Goal: Find specific page/section: Find specific page/section

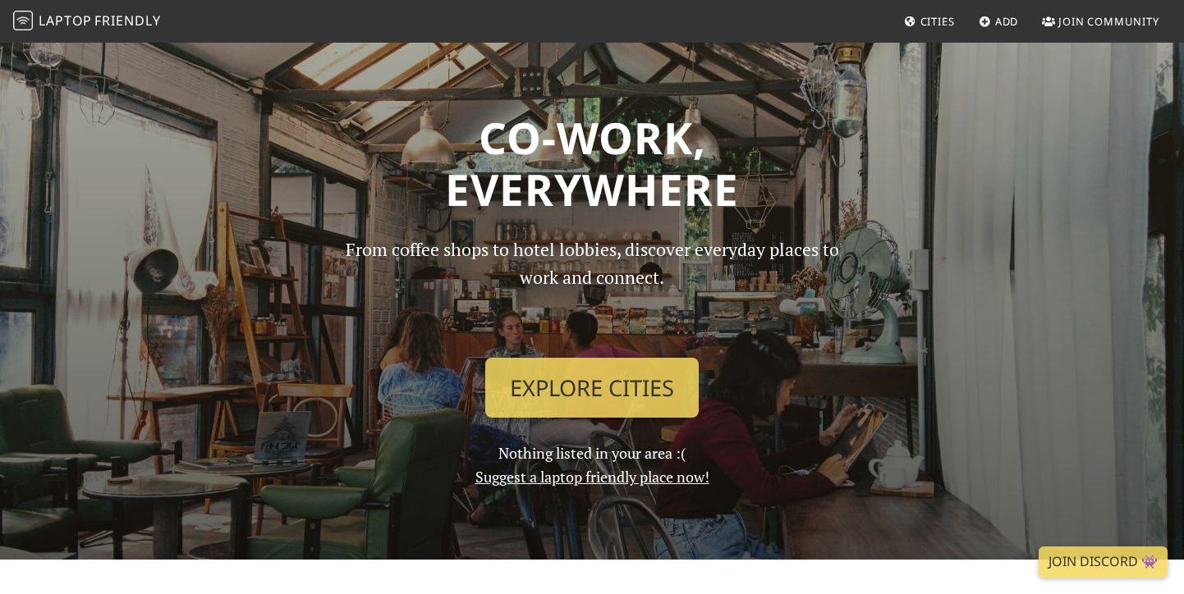
click at [920, 17] on span "Cities" at bounding box center [937, 21] width 34 height 15
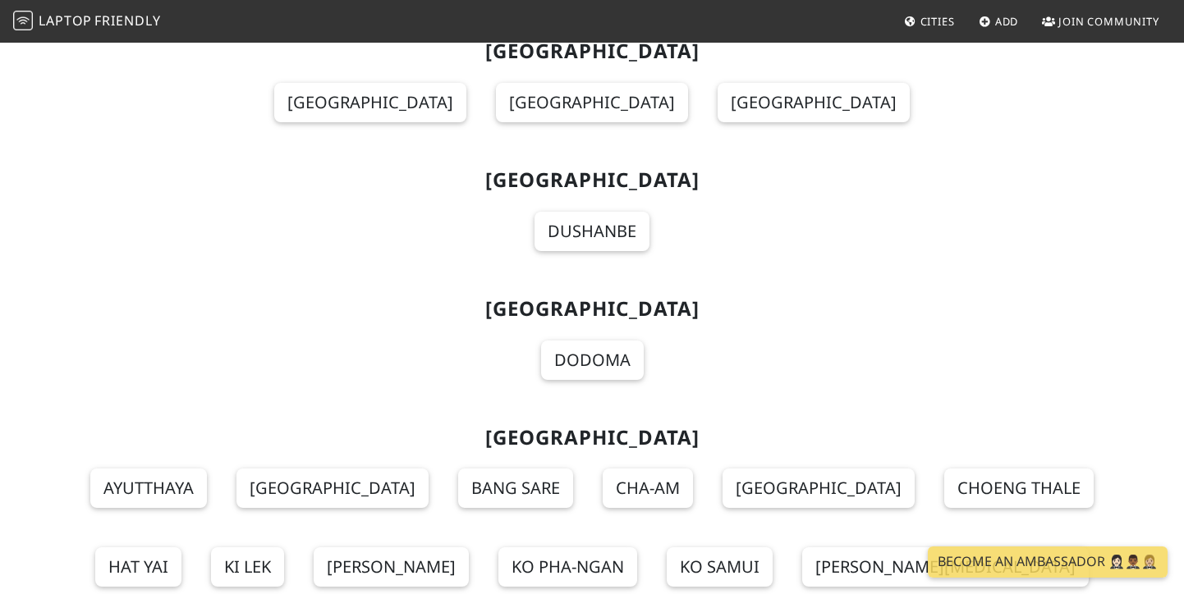
scroll to position [18108, 0]
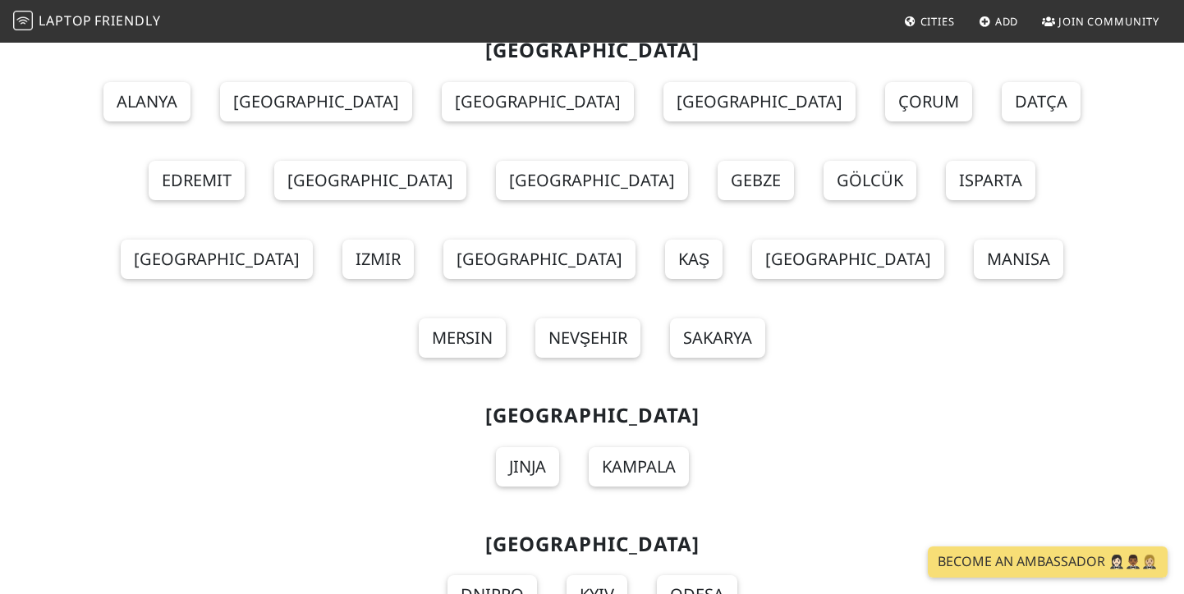
scroll to position [19677, 0]
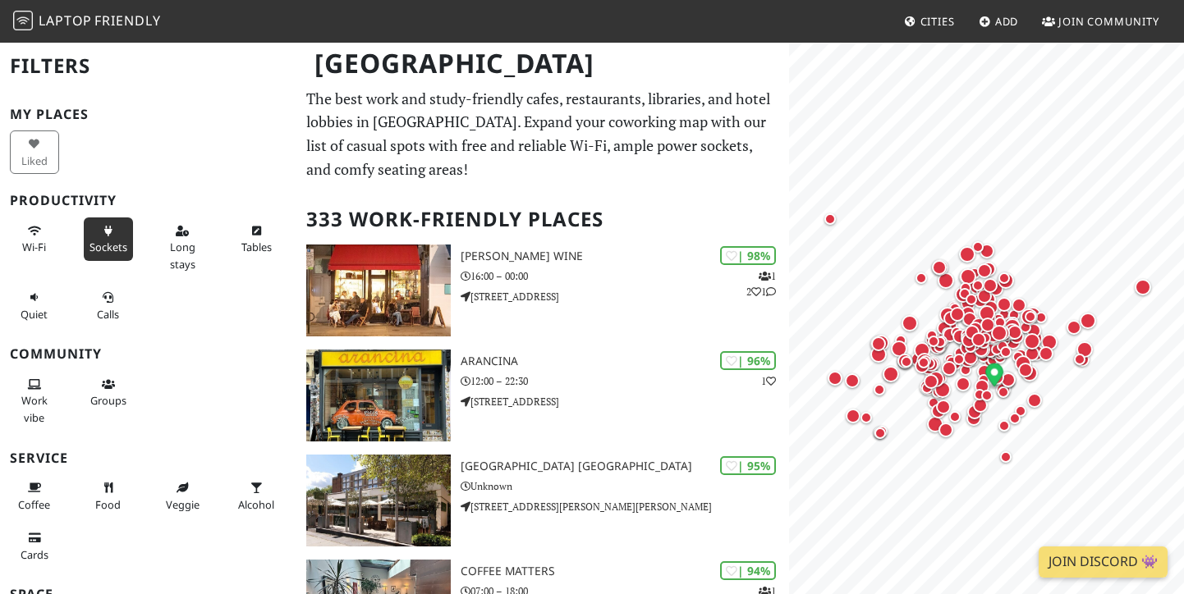
click at [105, 235] on icon at bounding box center [108, 232] width 13 height 11
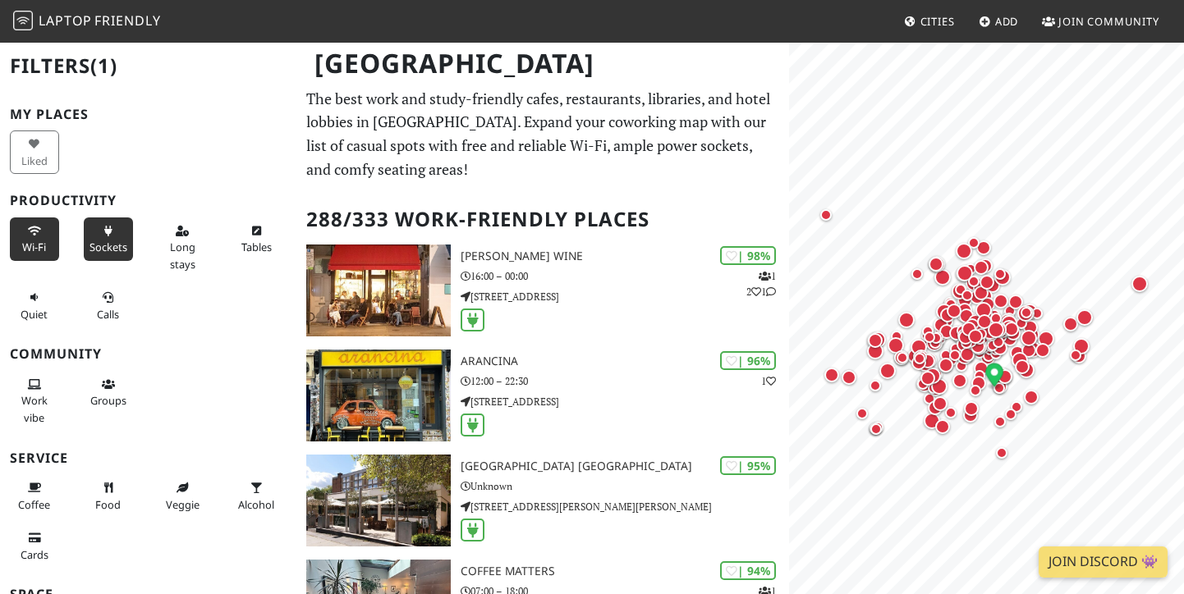
click at [31, 240] on span "Wi-Fi" at bounding box center [34, 247] width 24 height 15
click at [179, 247] on span "Long stays" at bounding box center [182, 255] width 25 height 31
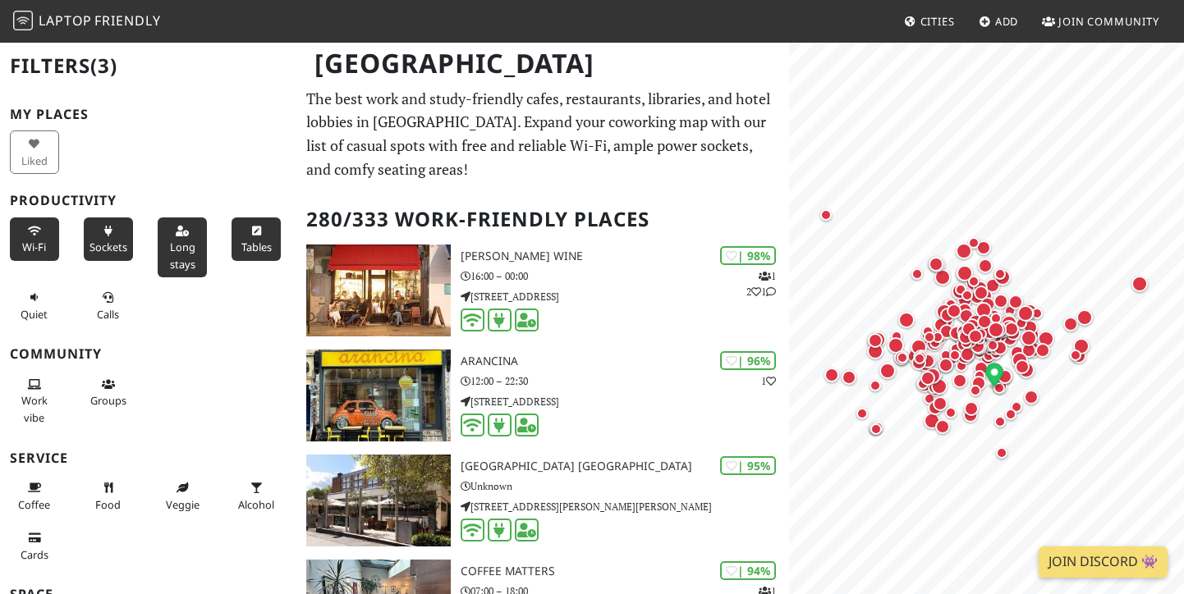
scroll to position [114, 0]
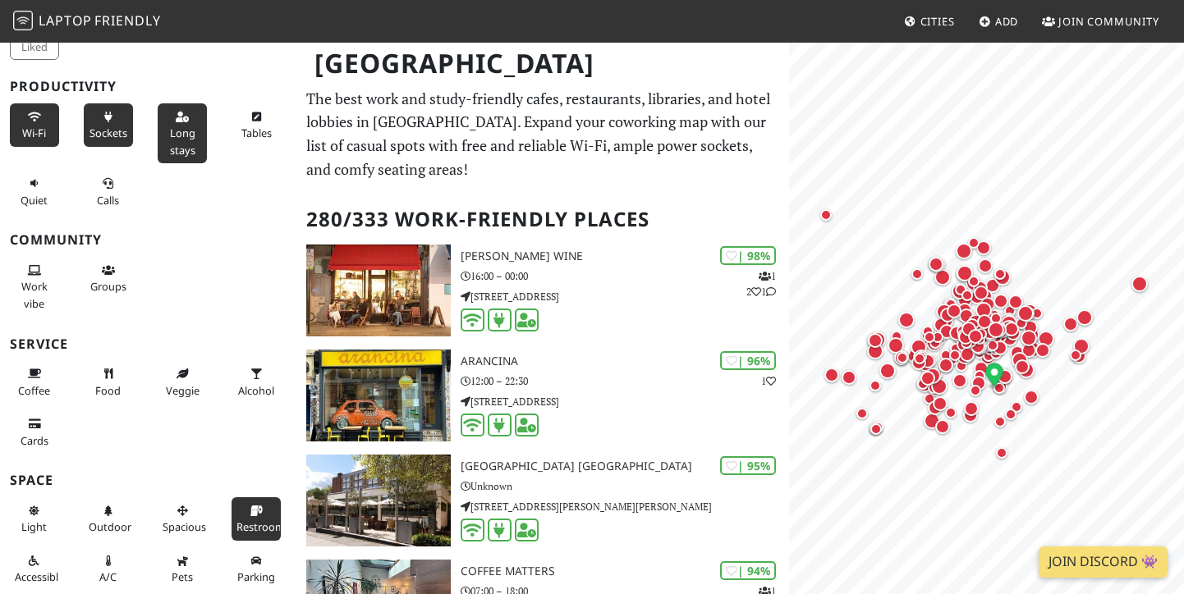
click at [254, 503] on button "Restroom" at bounding box center [256, 520] width 49 height 44
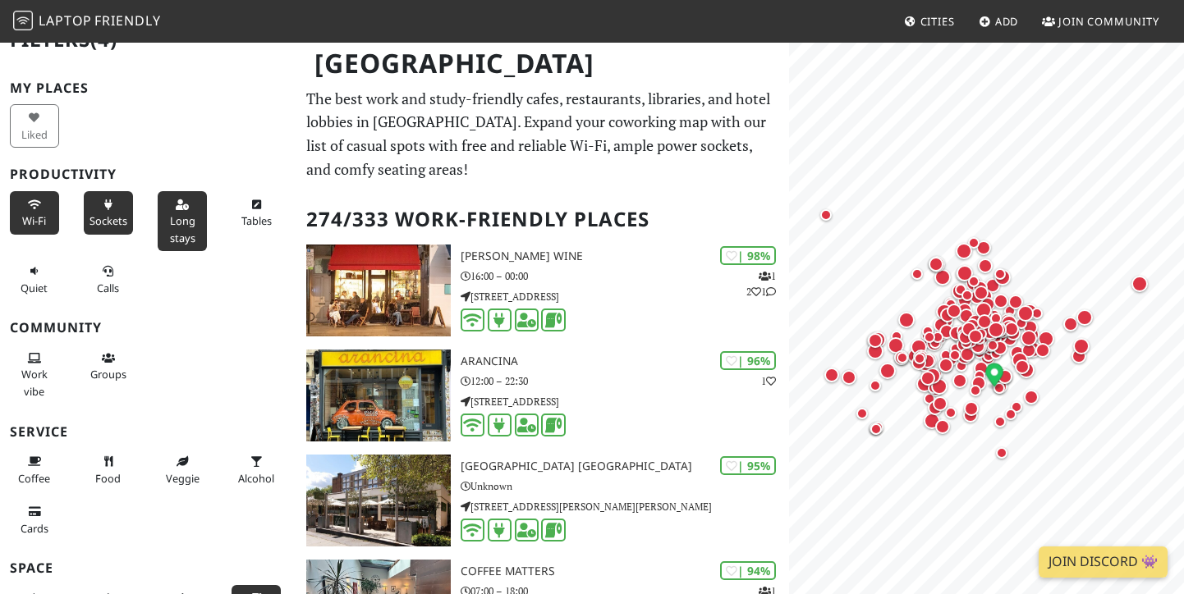
scroll to position [25, 0]
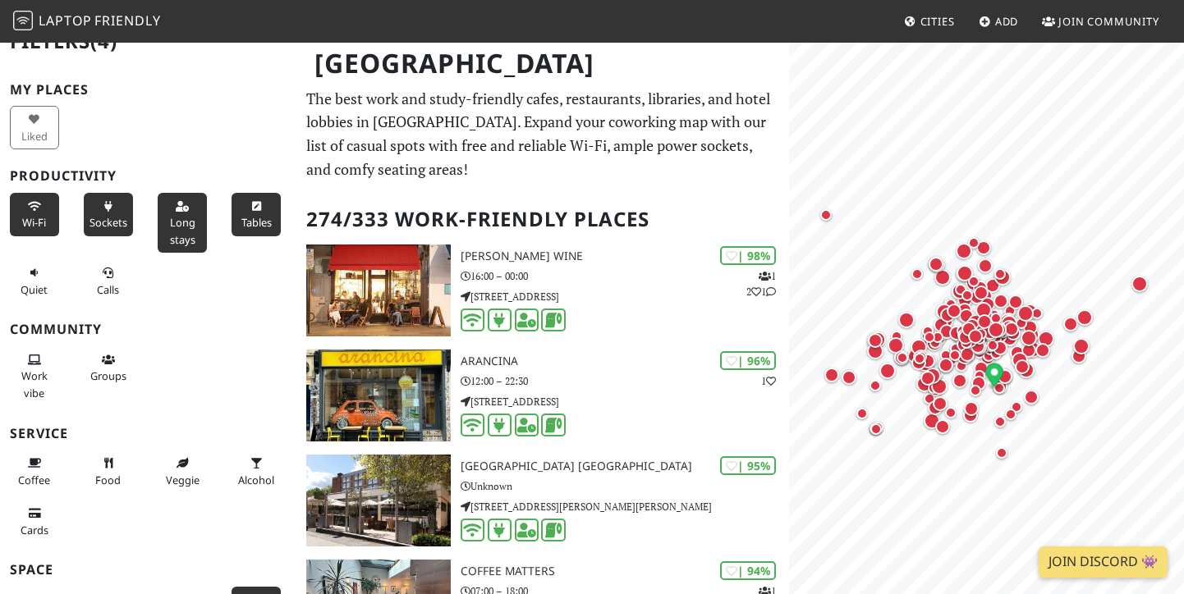
click at [252, 222] on span "Tables" at bounding box center [256, 222] width 30 height 15
